Goal: Navigation & Orientation: Find specific page/section

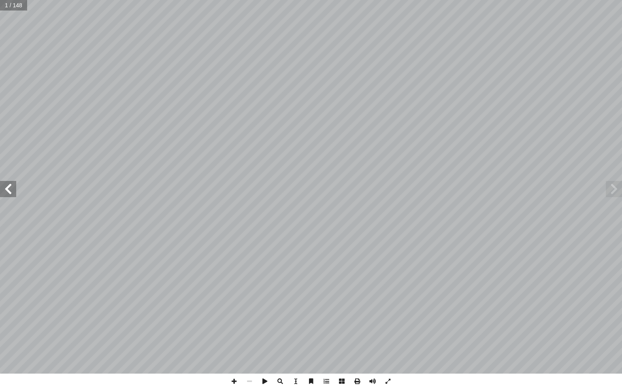
click at [16, 0] on input "text" at bounding box center [13, 5] width 27 height 11
click at [7, 5] on input "text" at bounding box center [13, 5] width 27 height 11
type input "**"
click at [13, 185] on span at bounding box center [8, 189] width 16 height 16
click at [231, 381] on span at bounding box center [233, 381] width 15 height 15
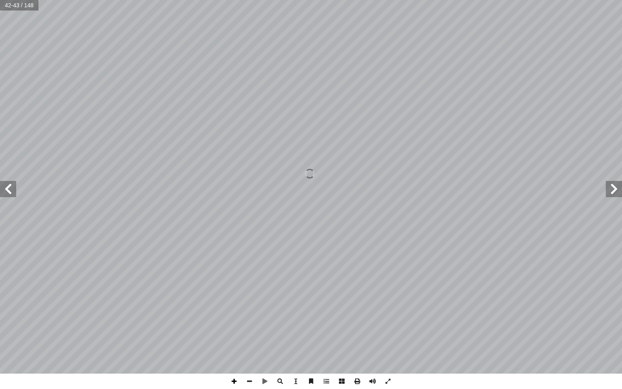
click at [231, 381] on span at bounding box center [233, 381] width 15 height 15
